Goal: Task Accomplishment & Management: Complete application form

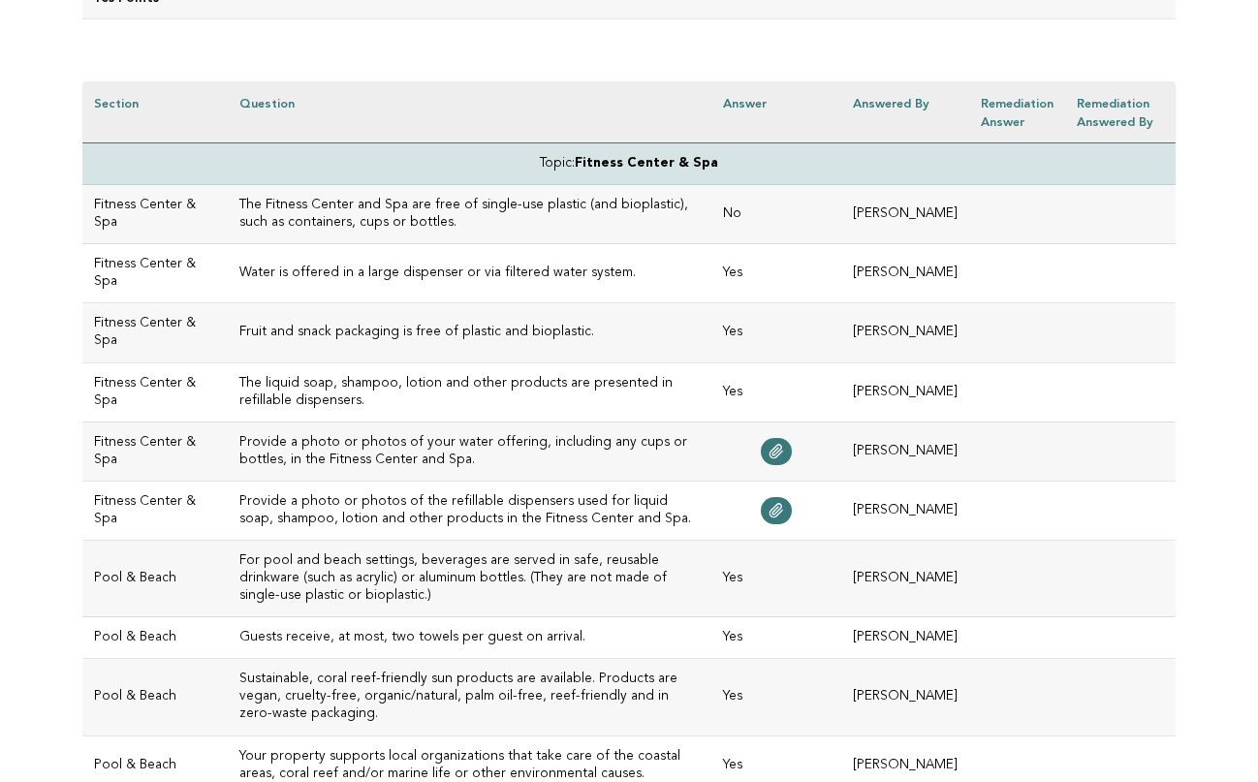
scroll to position [548, 0]
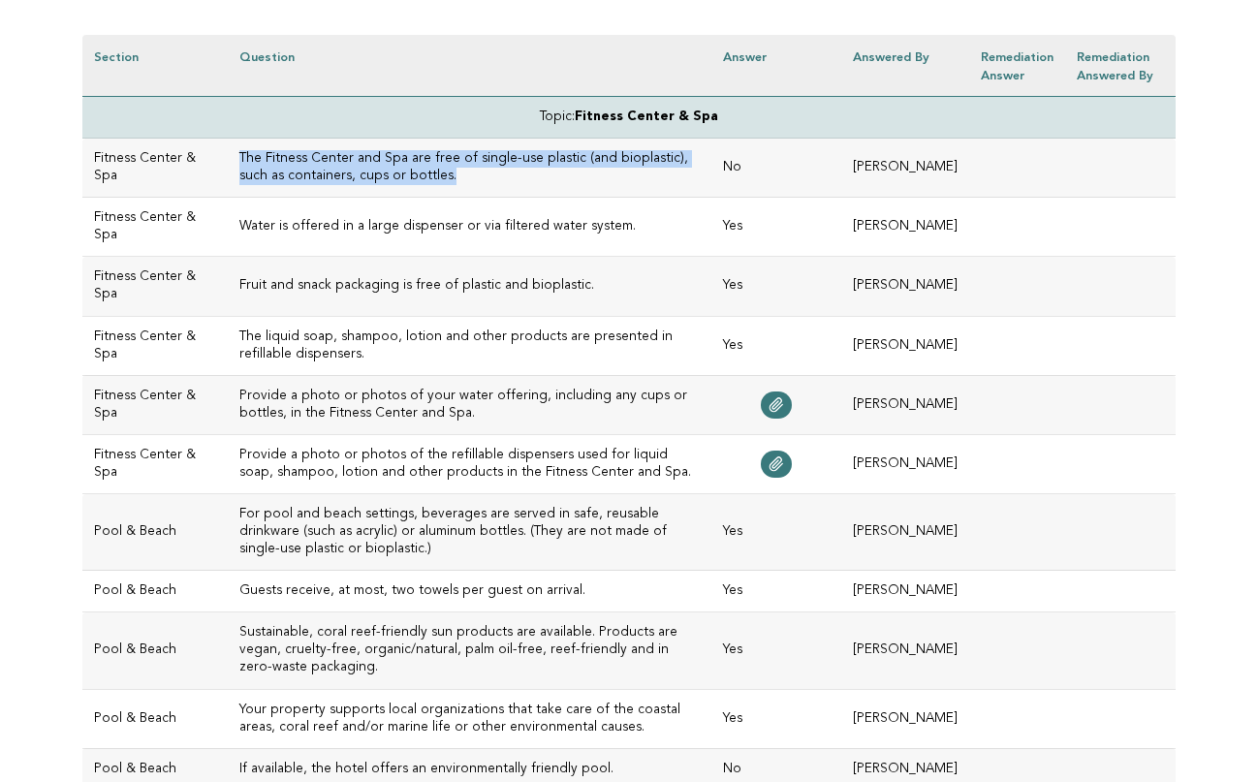
drag, startPoint x: 503, startPoint y: 172, endPoint x: 200, endPoint y: 161, distance: 303.6
click at [228, 161] on td "The Fitness Center and Spa are free of single-use plastic (and bioplastic), suc…" at bounding box center [470, 168] width 484 height 59
copy h3 "The Fitness Center and Spa are free of single-use plastic (and bioplastic), suc…"
click at [761, 412] on link at bounding box center [776, 405] width 31 height 27
click at [769, 472] on icon at bounding box center [777, 465] width 16 height 16
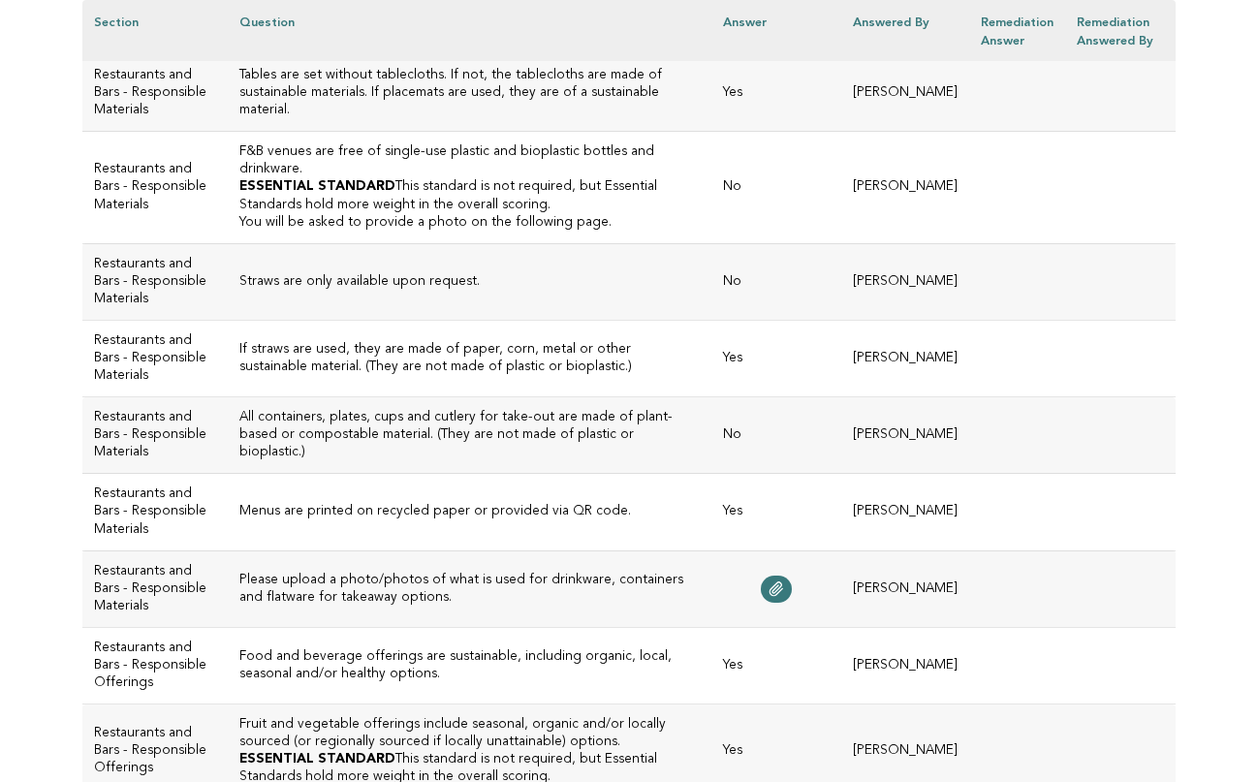
scroll to position [2108, 0]
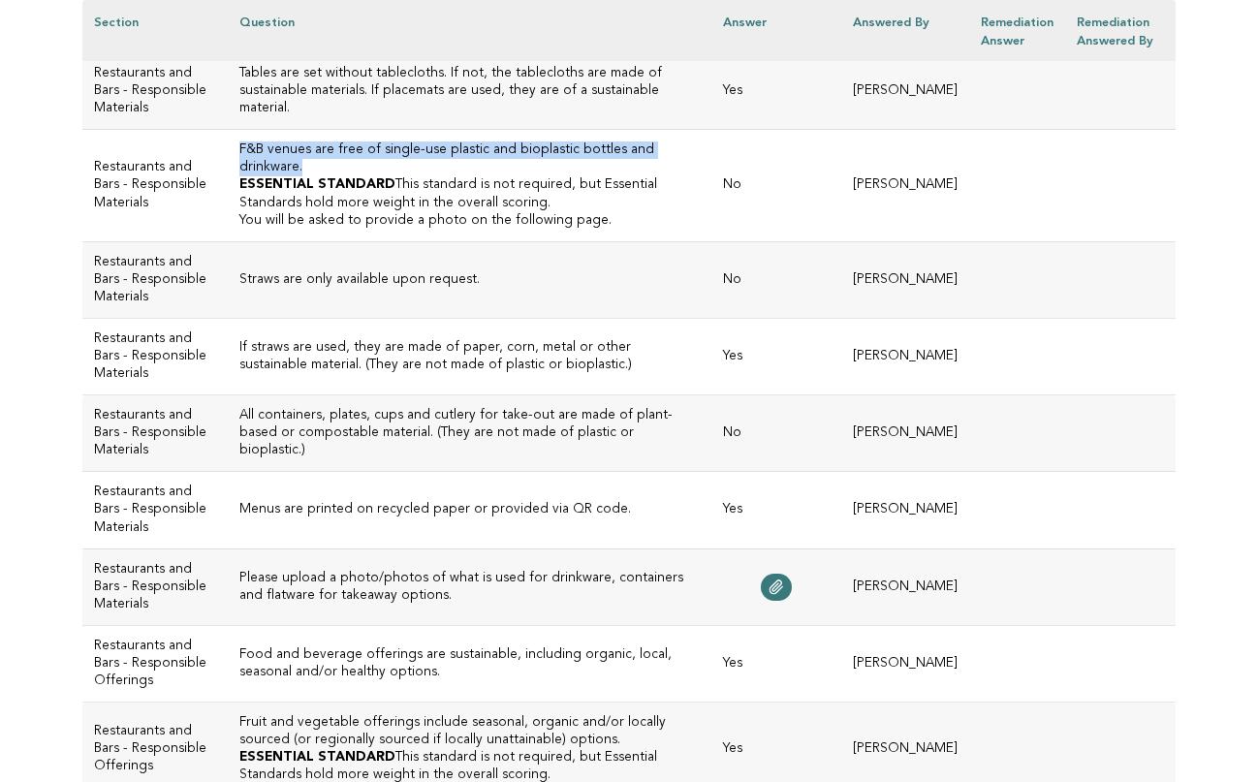
drag, startPoint x: 344, startPoint y: 448, endPoint x: 192, endPoint y: 435, distance: 152.7
click at [228, 241] on td "F&B venues are free of single-use plastic and bioplastic bottles and drinkware.…" at bounding box center [470, 185] width 484 height 111
copy h3 "F&B venues are free of single-use plastic and bioplastic bottles and drinkware."
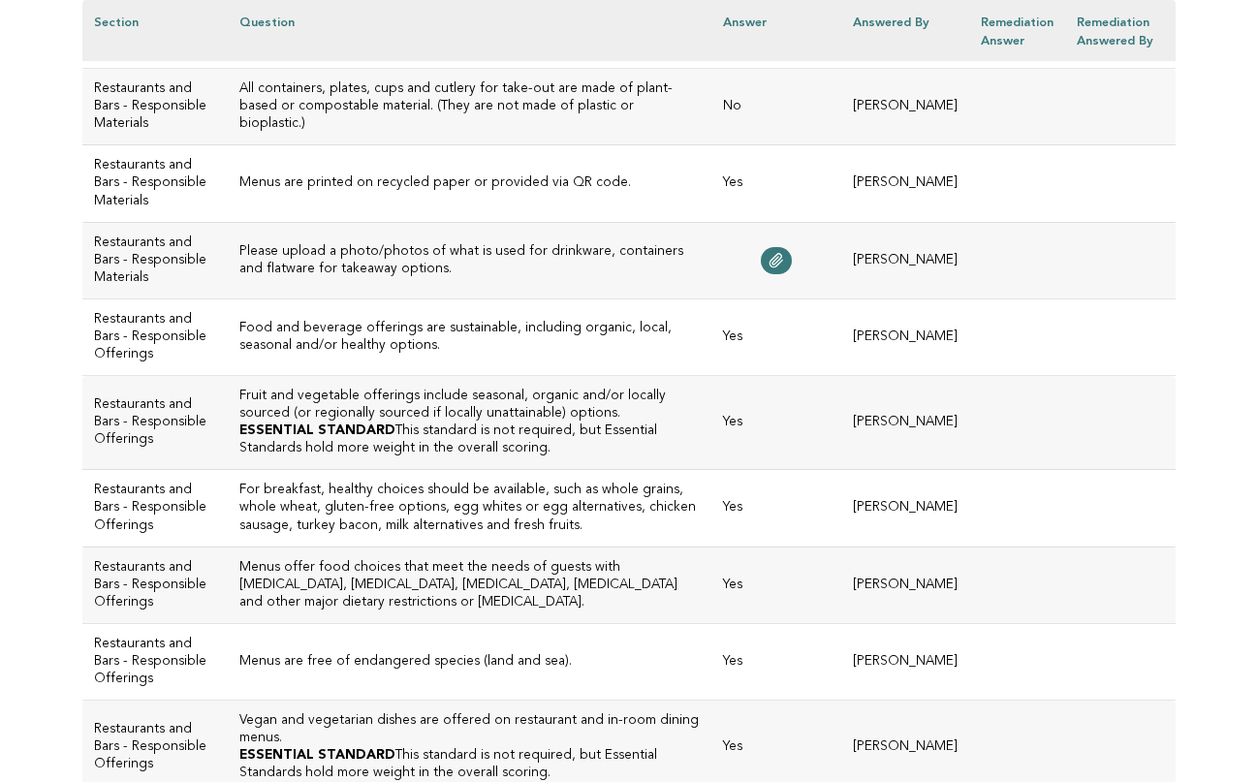
scroll to position [2449, 0]
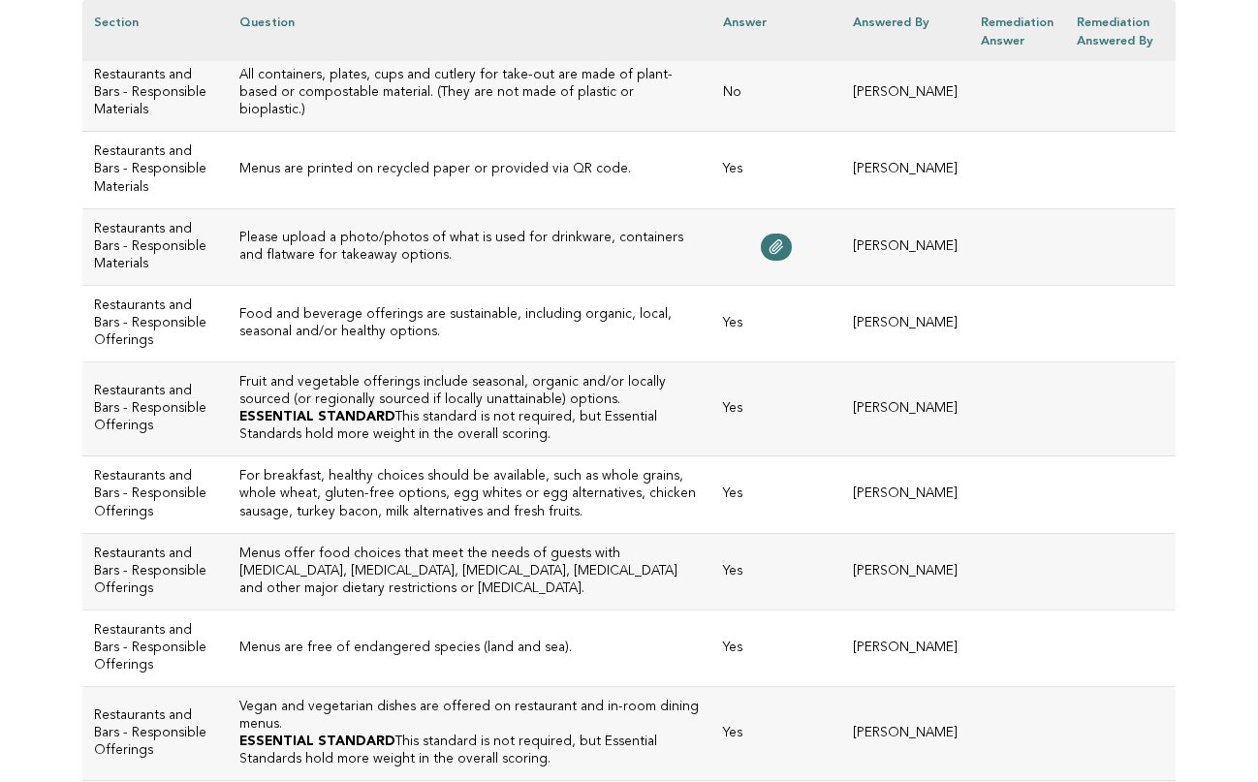
drag, startPoint x: 436, startPoint y: 269, endPoint x: 205, endPoint y: 271, distance: 231.7
copy h3 "Straws are only available upon request."
click at [395, 54] on td "If straws are used, they are made of paper, corn, metal or other sustainable ma…" at bounding box center [470, 16] width 484 height 77
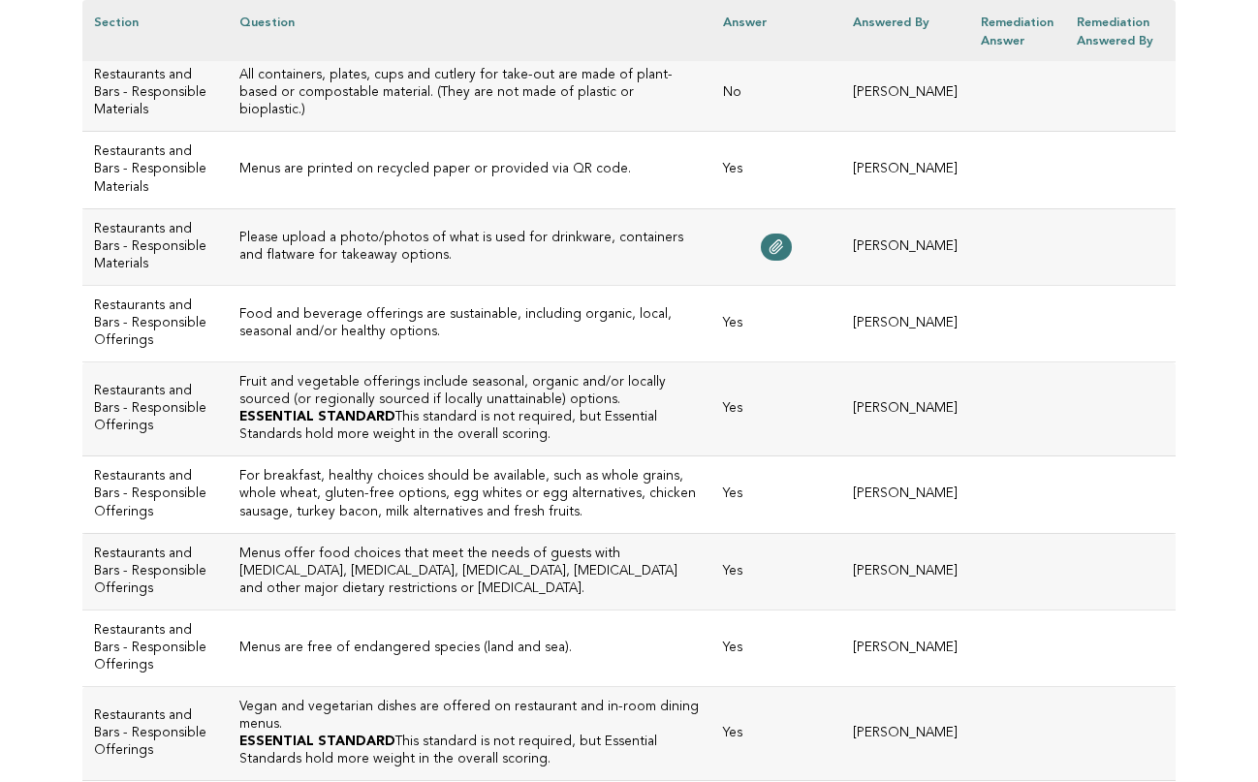
click at [355, 119] on h3 "All containers, plates, cups and cutlery for take-out are made of plant-based o…" at bounding box center [469, 93] width 460 height 52
click at [401, 119] on h3 "All containers, plates, cups and cutlery for take-out are made of plant-based o…" at bounding box center [469, 93] width 460 height 52
drag, startPoint x: 478, startPoint y: 464, endPoint x: 192, endPoint y: 446, distance: 286.6
click at [228, 132] on td "All containers, plates, cups and cutlery for take-out are made of plant-based o…" at bounding box center [470, 93] width 484 height 77
copy h3 "All containers, plates, cups and cutlery for take-out are made of plant-based o…"
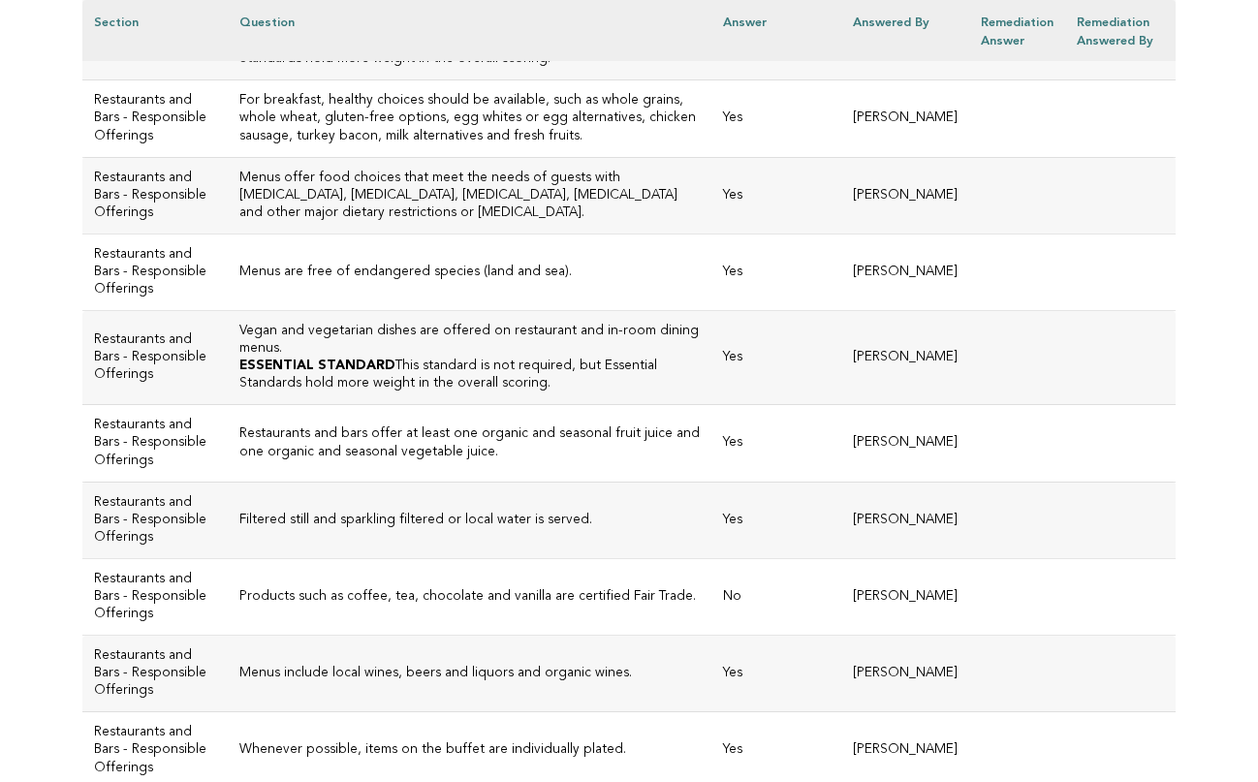
scroll to position [2831, 0]
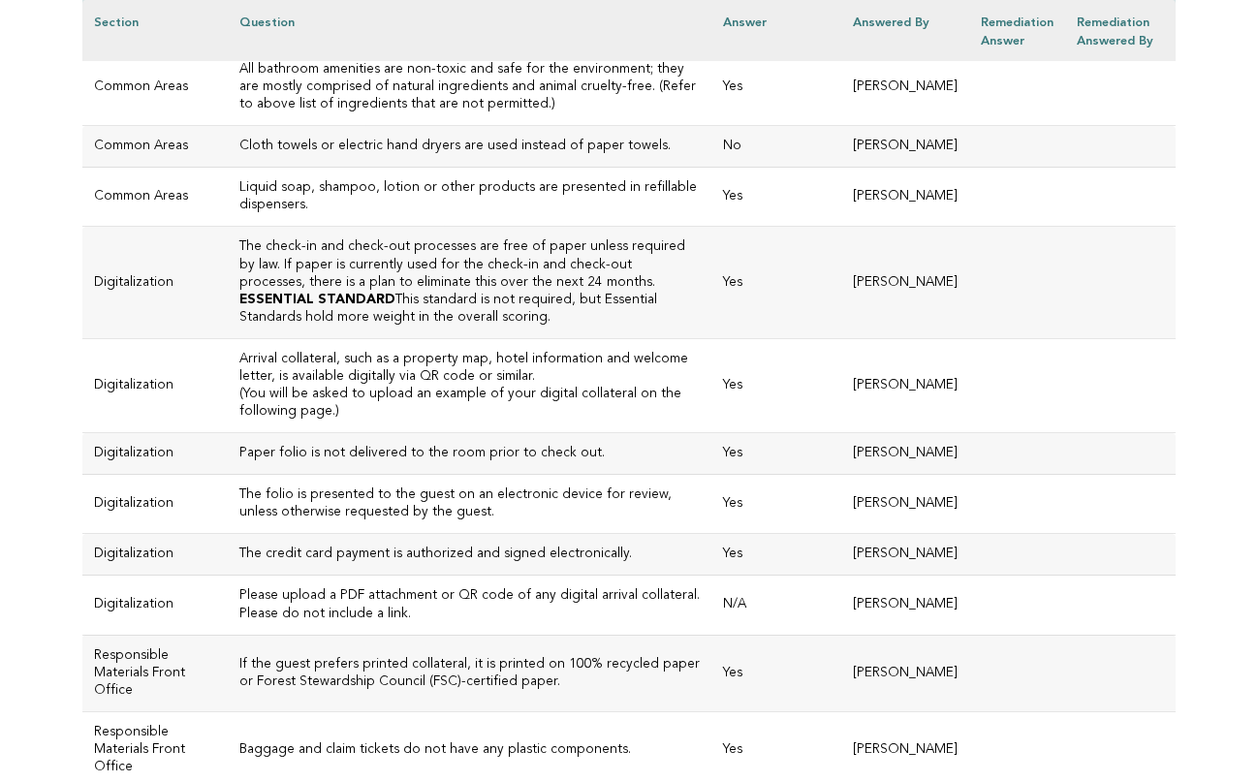
scroll to position [3729, 0]
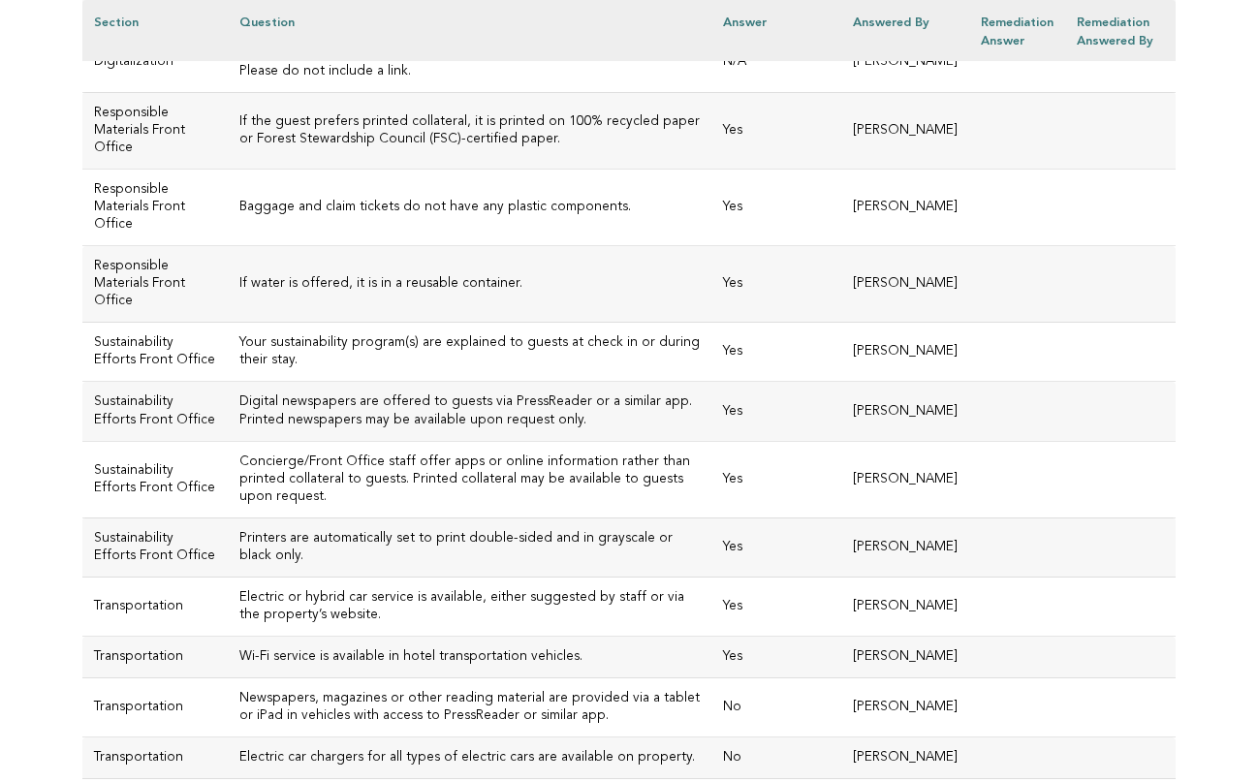
scroll to position [4281, 0]
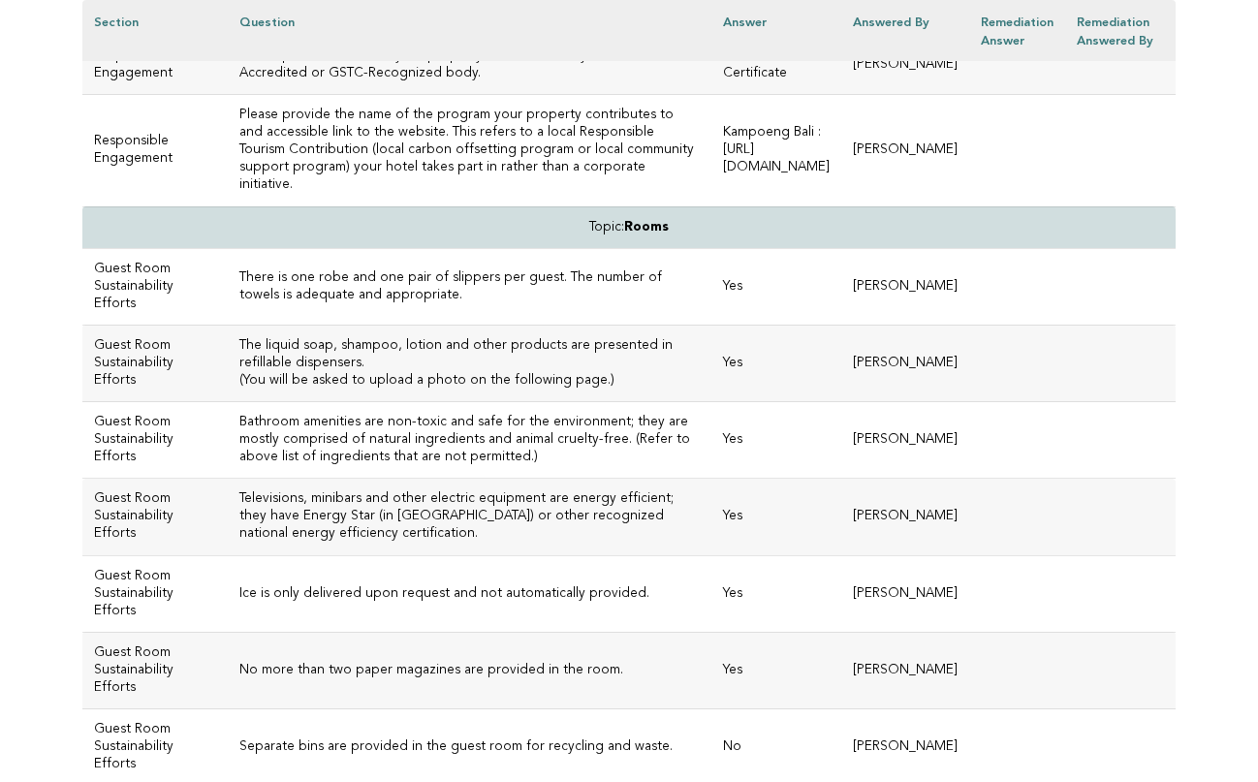
scroll to position [5910, 0]
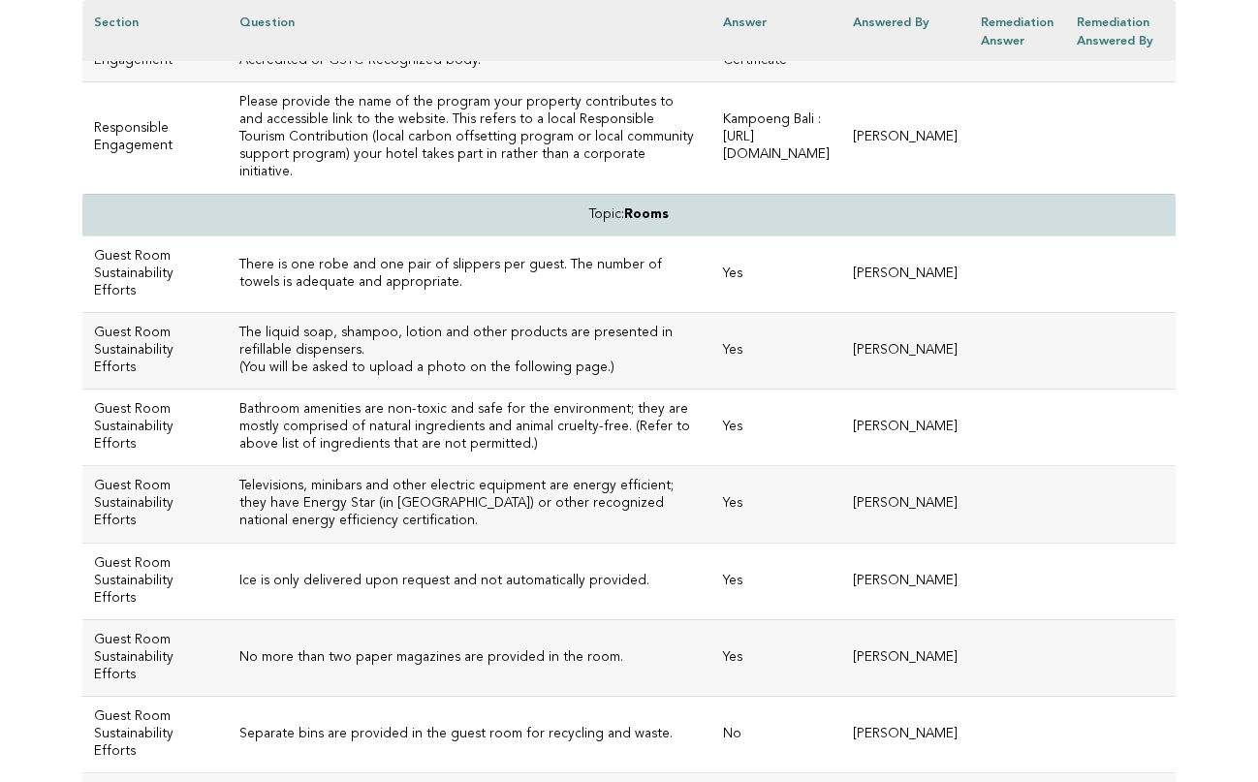
drag, startPoint x: 309, startPoint y: 402, endPoint x: 200, endPoint y: 370, distance: 114.1
copy h3 "Responsible Hospitality programs and information are included on the hotel webs…"
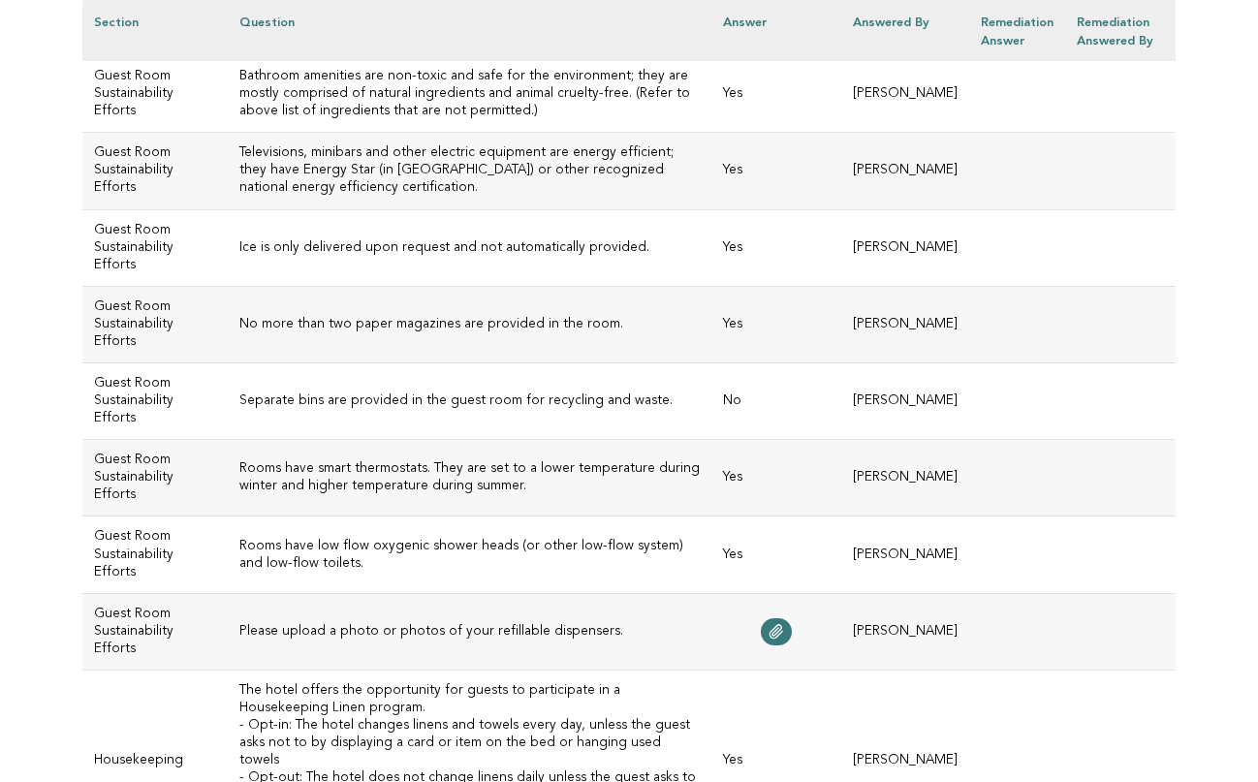
scroll to position [6253, 0]
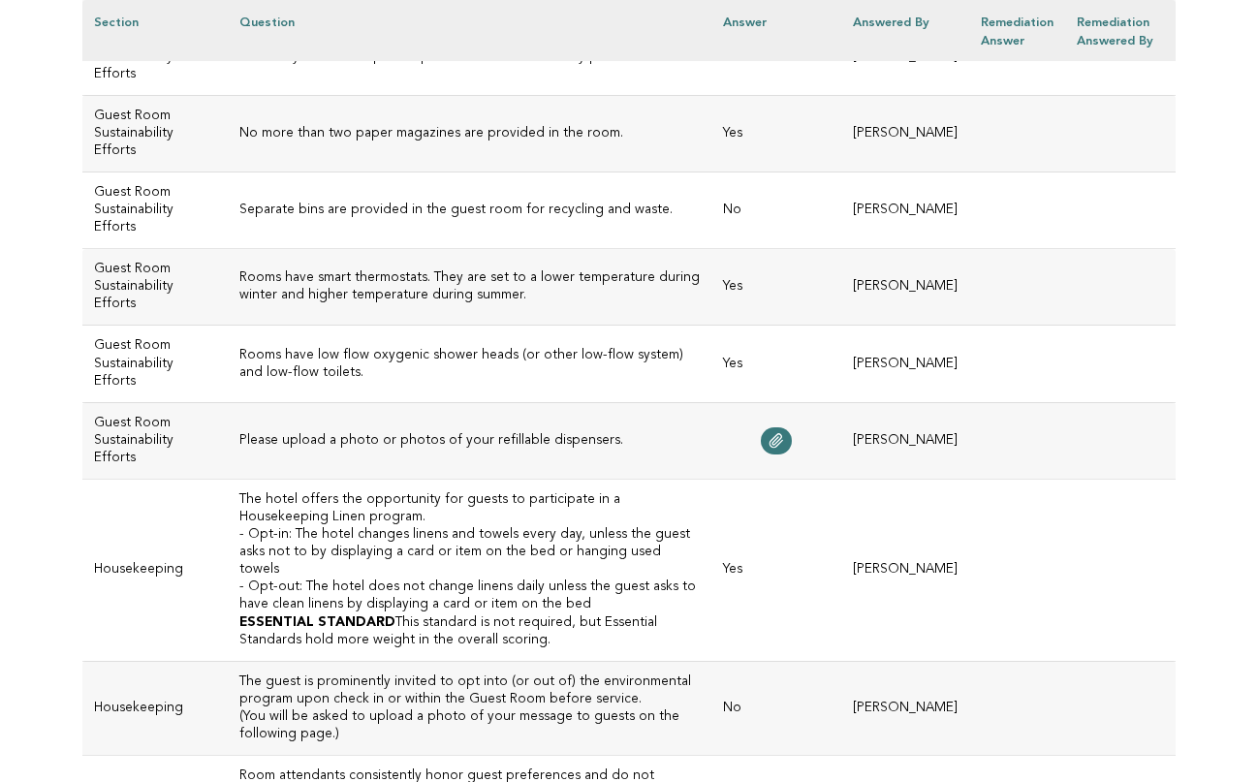
scroll to position [6437, 0]
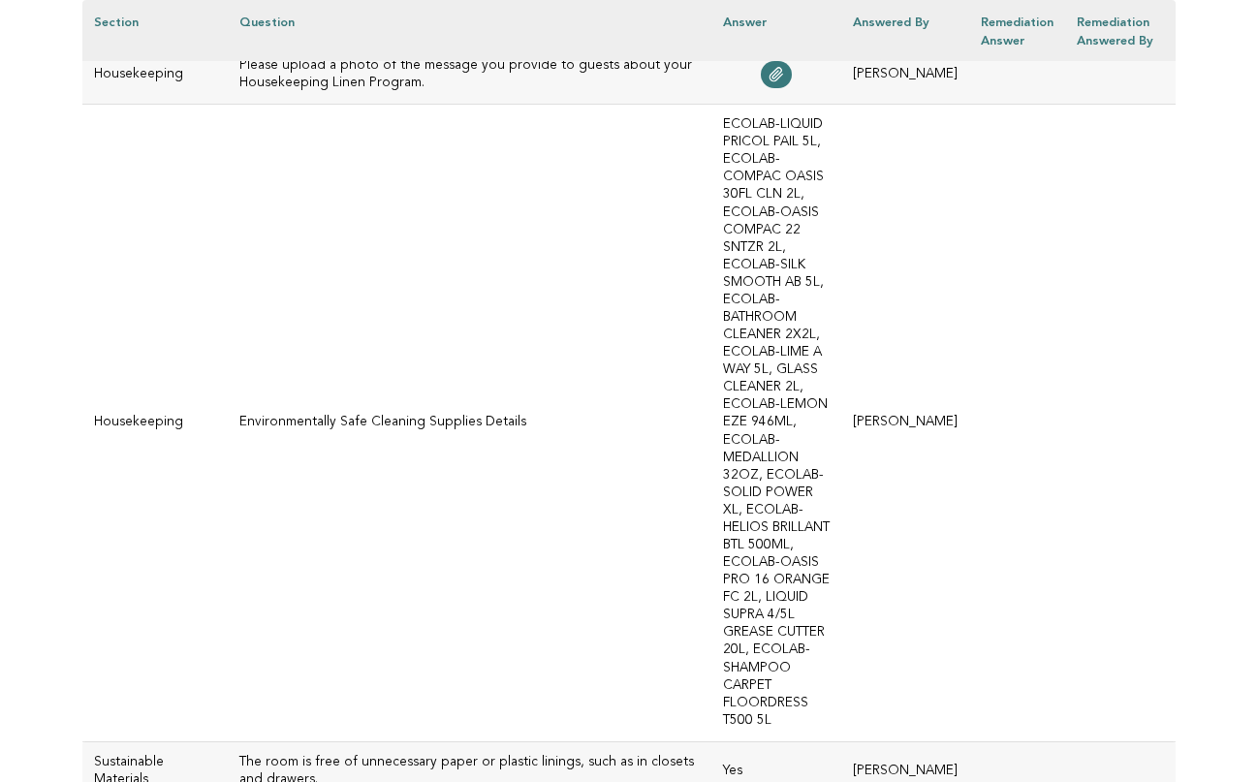
scroll to position [7503, 0]
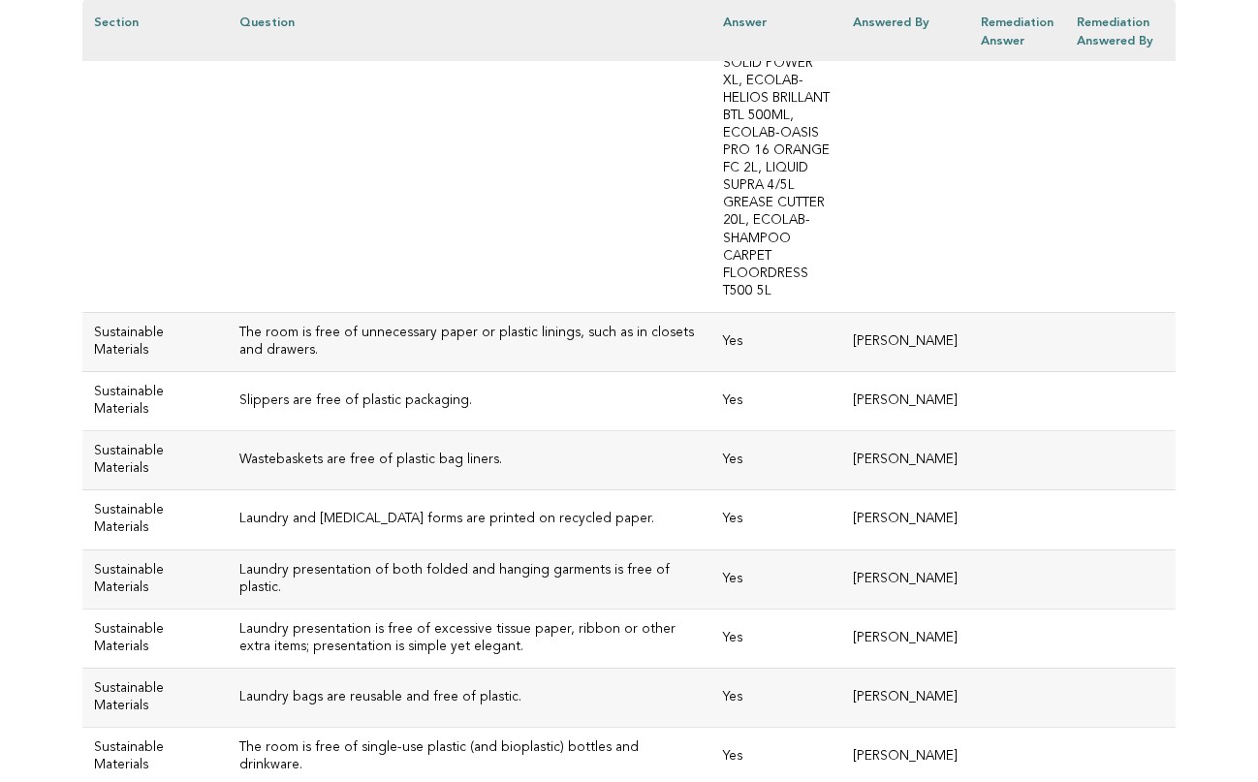
scroll to position [7932, 0]
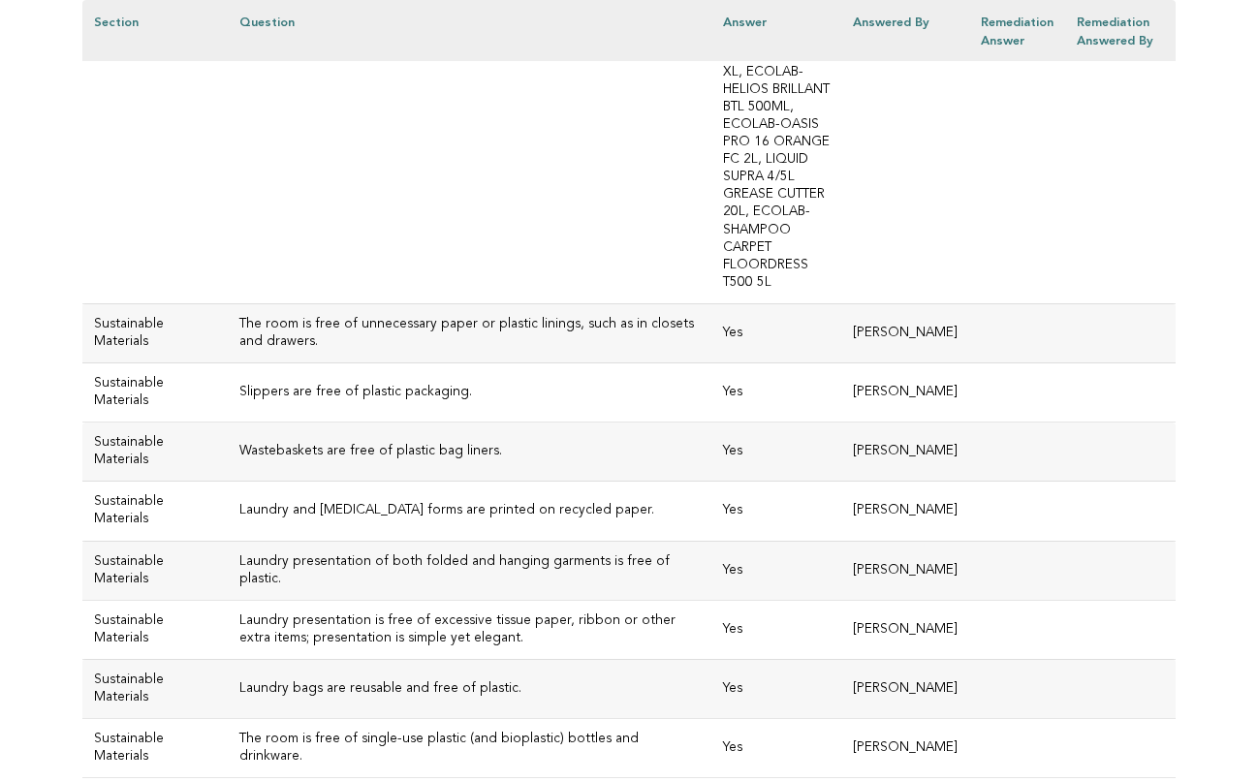
drag, startPoint x: 397, startPoint y: 390, endPoint x: 202, endPoint y: 355, distance: 198.9
copy h3 "The guest is prominently invited to opt into (or out of) the environmental prog…"
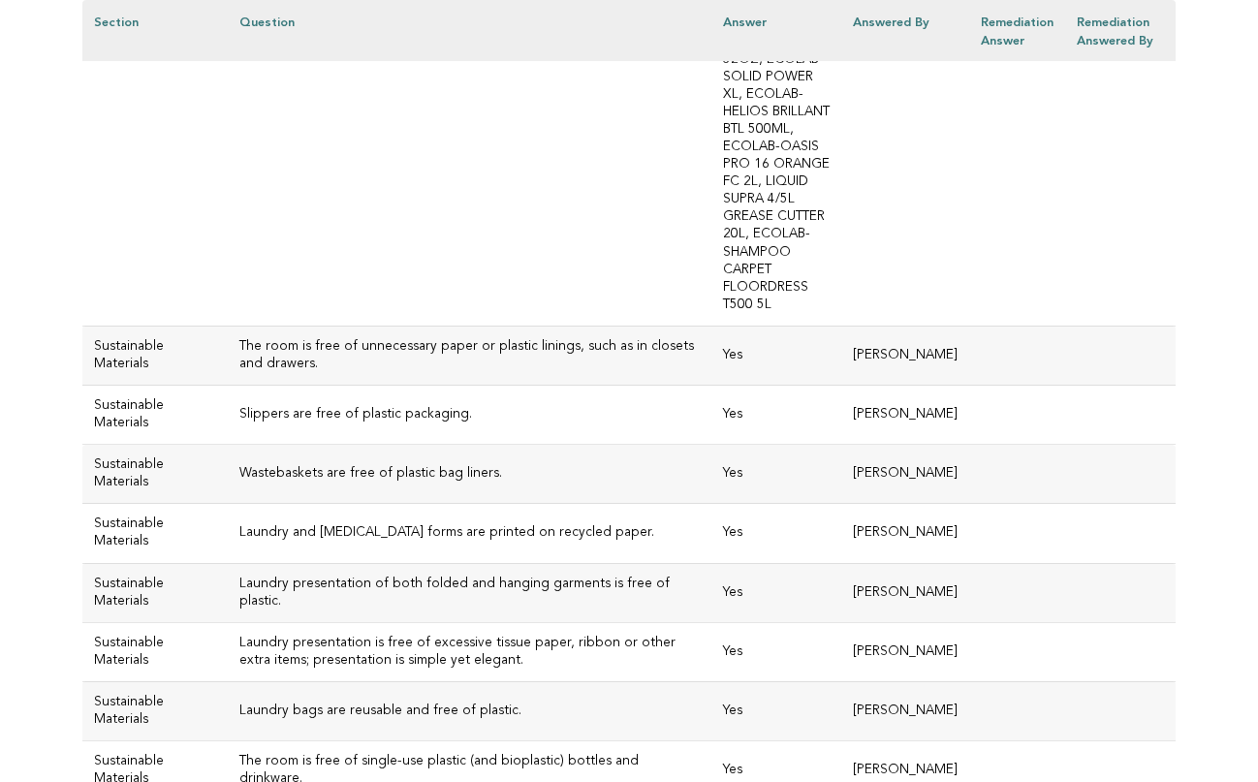
scroll to position [7910, 0]
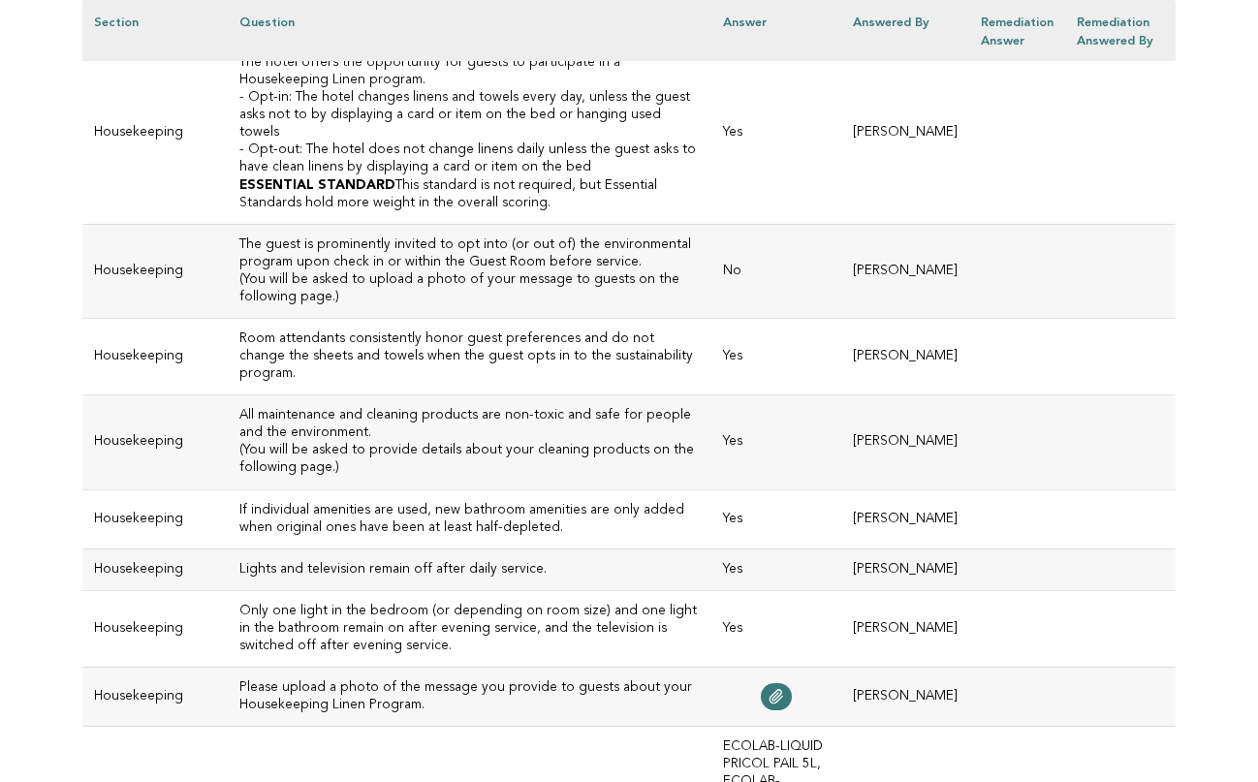
scroll to position [6756, 0]
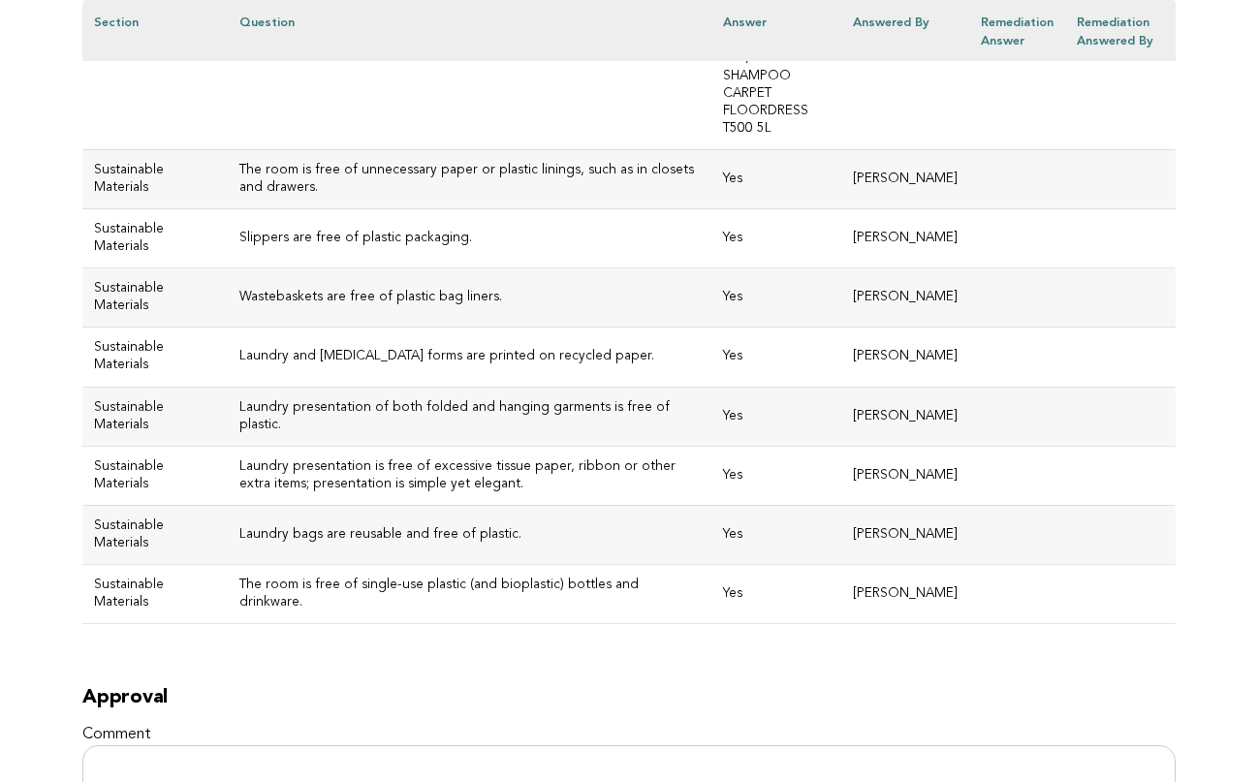
scroll to position [8084, 0]
